Goal: Task Accomplishment & Management: Manage account settings

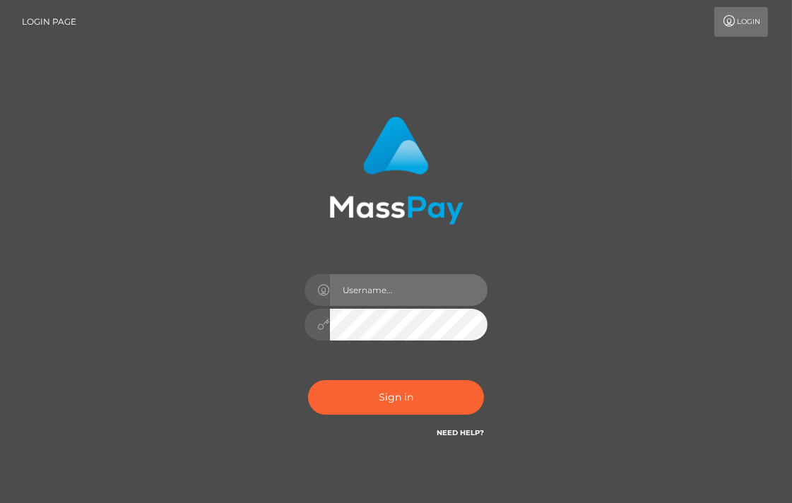
click at [425, 298] on input "text" at bounding box center [409, 290] width 158 height 32
type input "[EMAIL_ADDRESS][DOMAIN_NAME]"
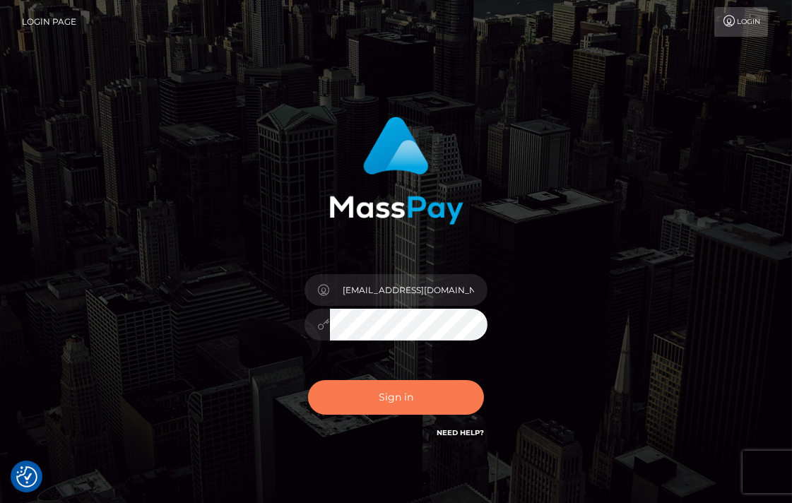
click at [390, 414] on button "Sign in" at bounding box center [396, 397] width 177 height 35
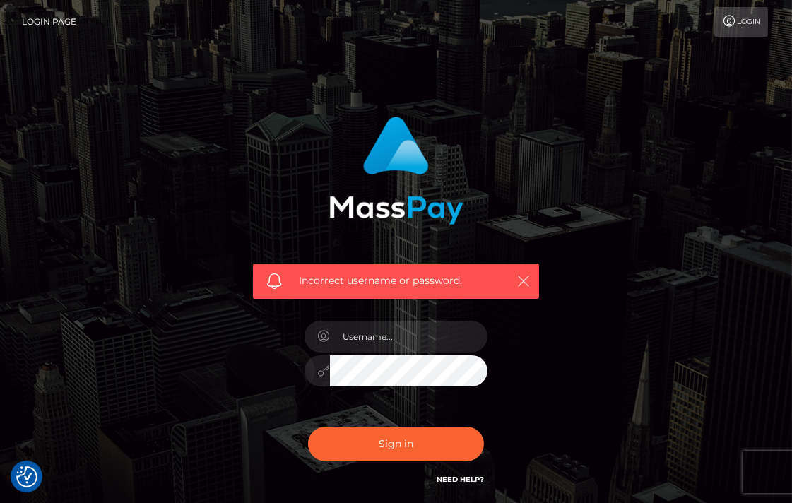
click at [527, 279] on icon "button" at bounding box center [524, 281] width 14 height 14
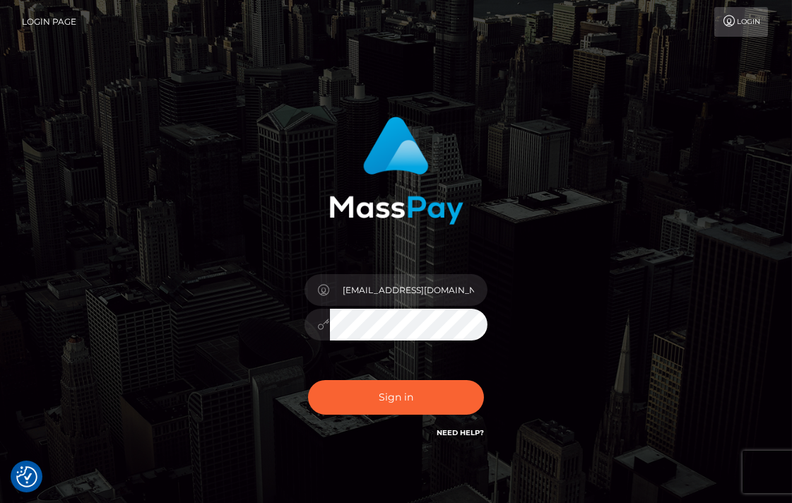
click at [38, 16] on link "Login Page" at bounding box center [49, 22] width 54 height 30
click at [745, 25] on link "Login" at bounding box center [742, 22] width 54 height 30
click at [403, 302] on input "text" at bounding box center [409, 290] width 158 height 32
type input "[EMAIL_ADDRESS][DOMAIN_NAME]"
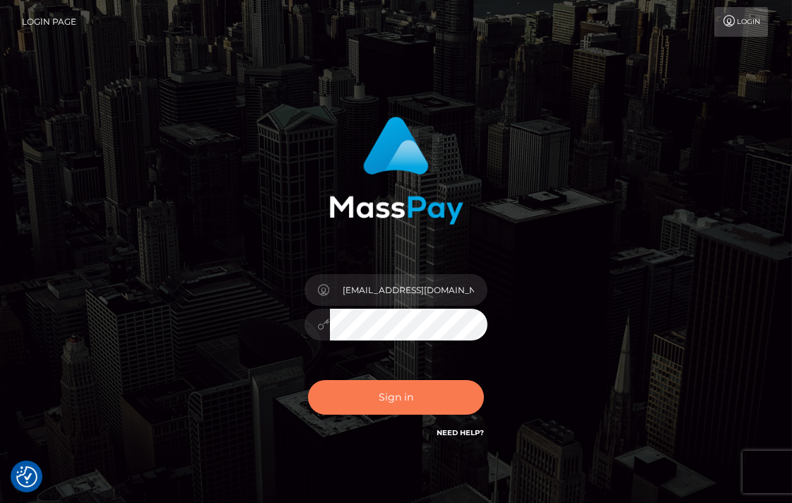
click at [417, 406] on button "Sign in" at bounding box center [396, 397] width 177 height 35
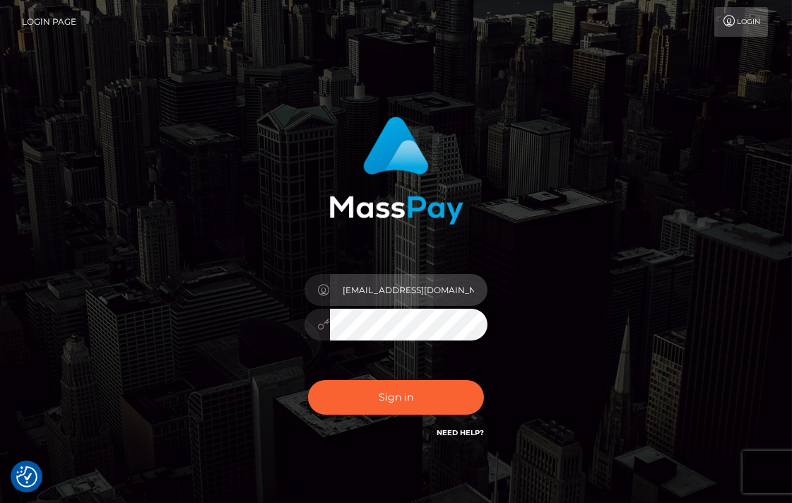
click at [474, 288] on input "sfisostudio@gmail.com" at bounding box center [409, 290] width 158 height 32
type input "lebomokoena097@gmail.com"
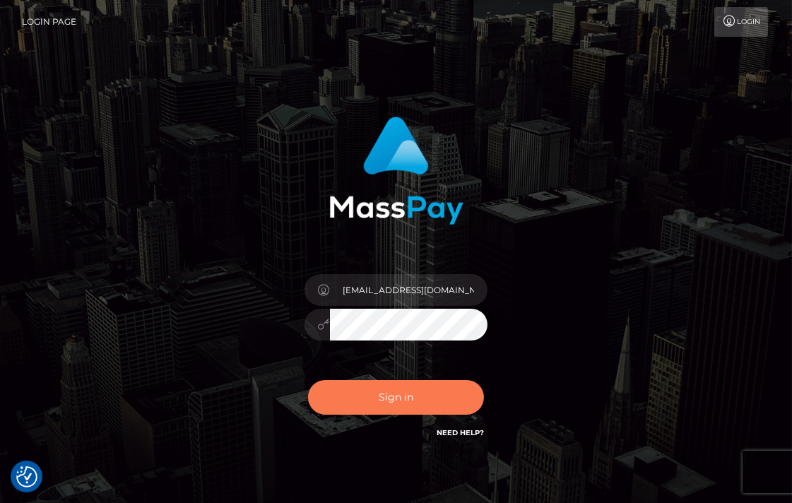
click at [384, 403] on button "Sign in" at bounding box center [396, 397] width 177 height 35
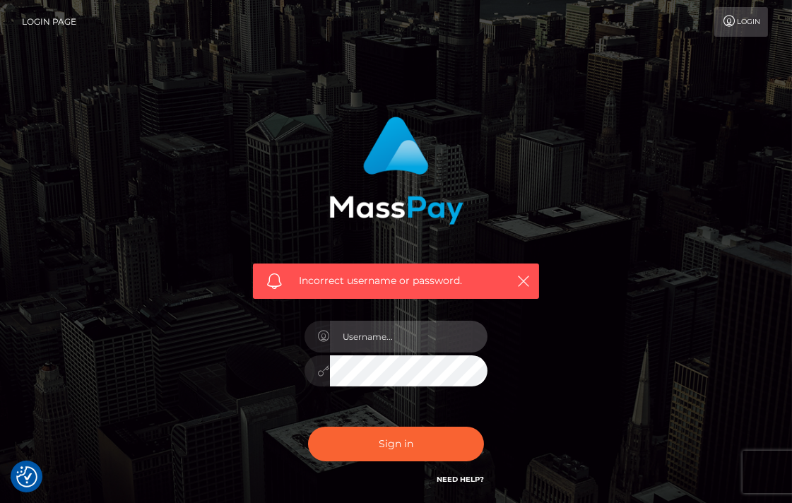
click at [461, 343] on input "text" at bounding box center [409, 337] width 158 height 32
